Goal: Navigation & Orientation: Find specific page/section

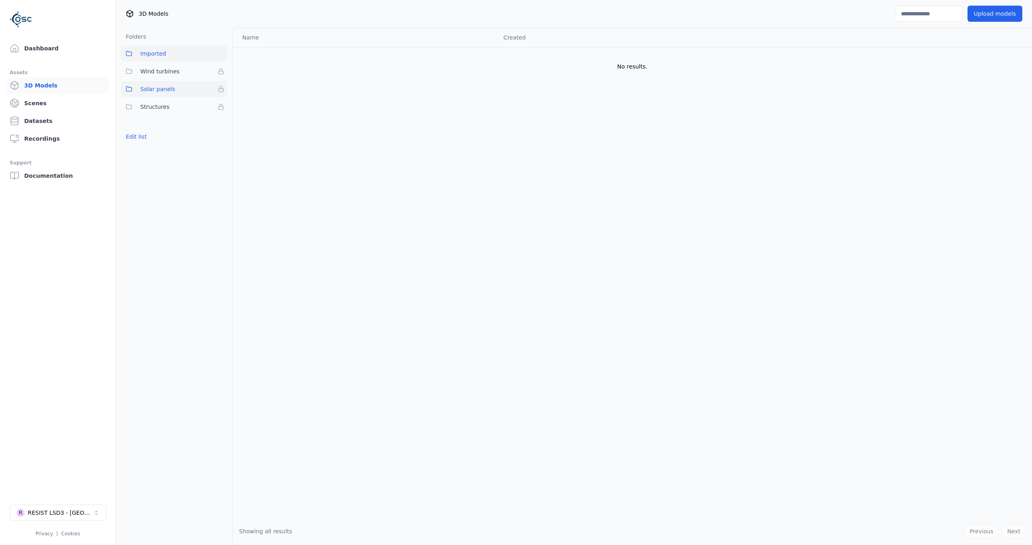
click at [179, 88] on button "Solar panels" at bounding box center [174, 89] width 106 height 16
click at [174, 71] on span "Wind turbines" at bounding box center [159, 72] width 39 height 10
click at [175, 93] on button "Solar panels" at bounding box center [174, 89] width 106 height 16
click at [164, 106] on span "Structures" at bounding box center [154, 107] width 29 height 10
click at [163, 93] on span "Solar panels" at bounding box center [157, 89] width 35 height 10
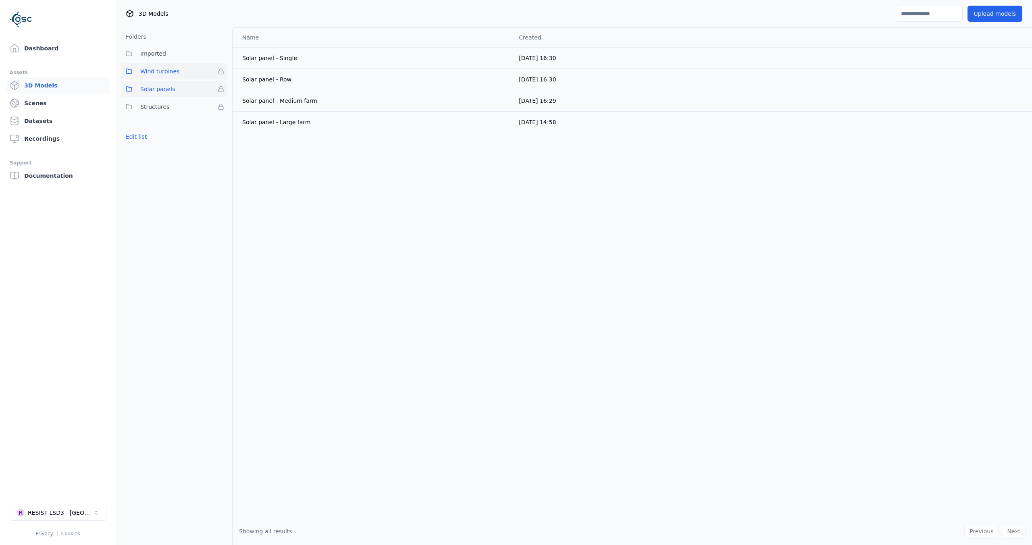
click at [163, 73] on span "Wind turbines" at bounding box center [159, 72] width 39 height 10
click at [159, 51] on span "Imported" at bounding box center [153, 54] width 26 height 10
click at [55, 105] on link "Scenes" at bounding box center [57, 103] width 103 height 16
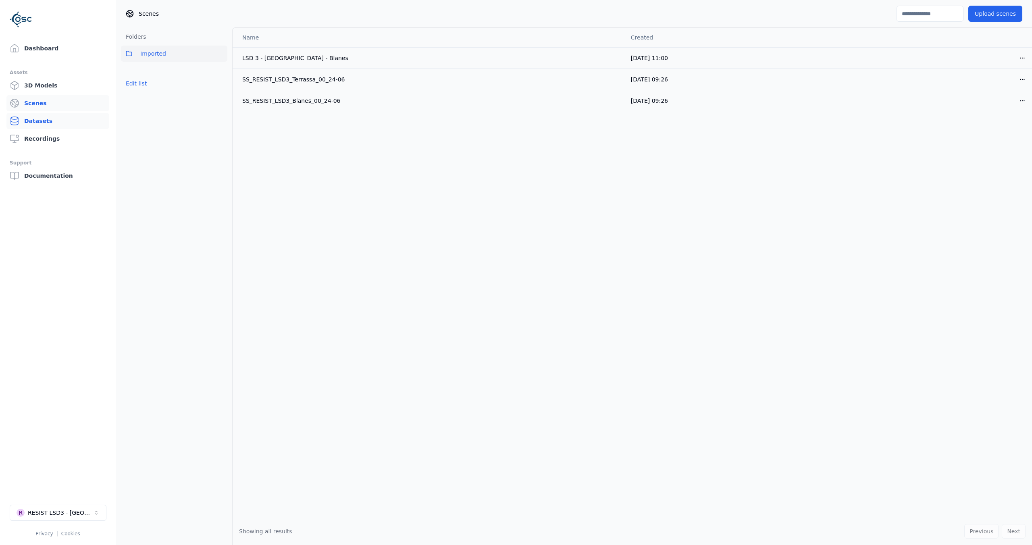
click at [58, 122] on link "Datasets" at bounding box center [57, 121] width 103 height 16
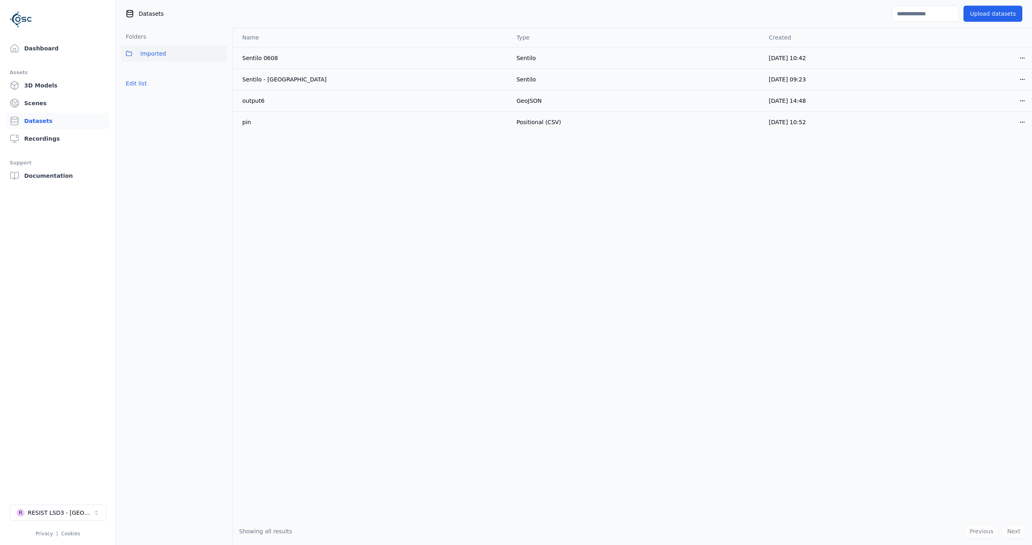
click at [404, 154] on div "Name Type Created Sentilo 0608 Sentilo 06/08/2025, 10:42 Open menu Sentilo - Te…" at bounding box center [633, 273] width 800 height 490
click at [267, 81] on div "Sentilo - Terrassa" at bounding box center [332, 79] width 181 height 8
click at [607, 177] on div "Name Type Created Sentilo 0608 Sentilo 06/08/2025, 10:42 Open menu Sentilo - Te…" at bounding box center [633, 273] width 800 height 490
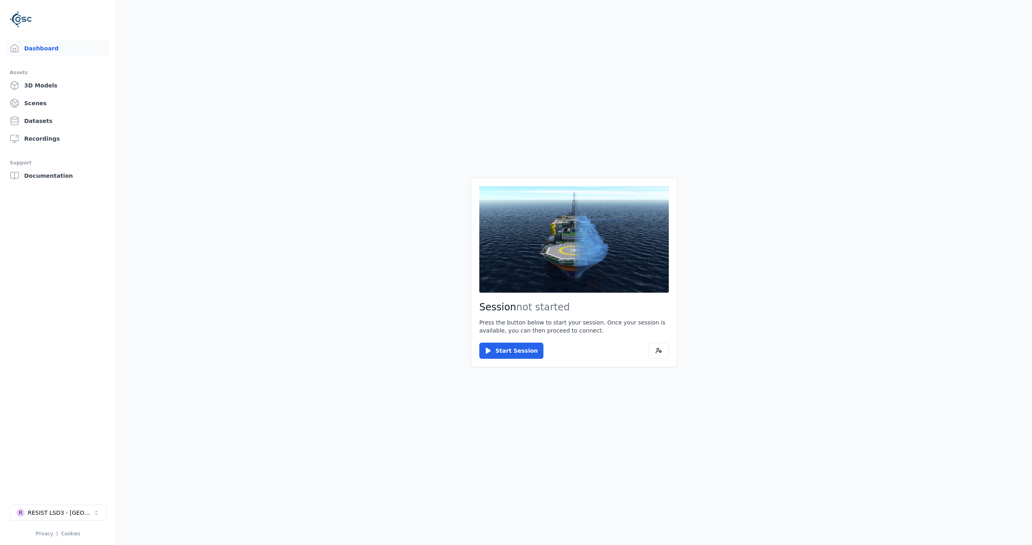
click at [332, 99] on main "Session not started Press the button below to start your session. Once your ses…" at bounding box center [574, 272] width 916 height 545
